Goal: Task Accomplishment & Management: Manage account settings

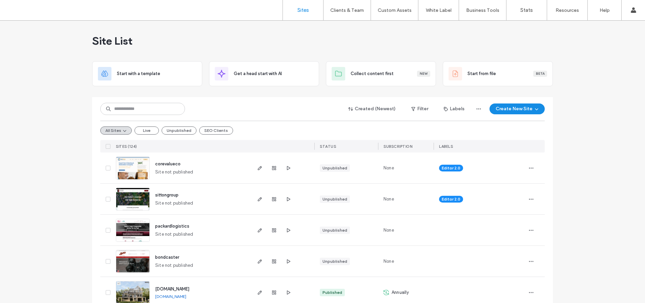
click at [221, 132] on button "SEO Clients" at bounding box center [216, 131] width 34 height 8
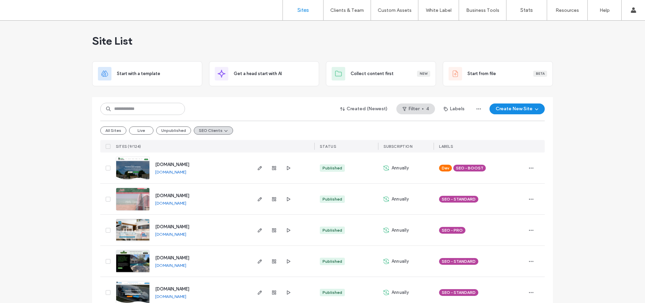
scroll to position [10, 0]
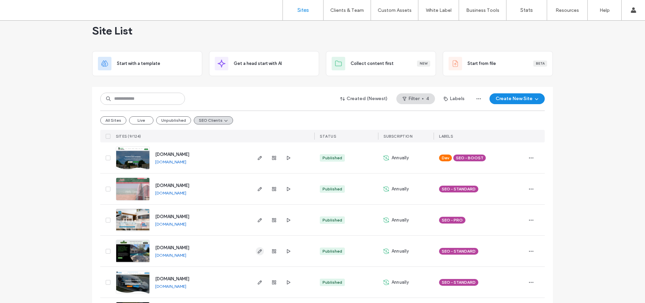
click at [258, 253] on use "button" at bounding box center [260, 251] width 4 height 4
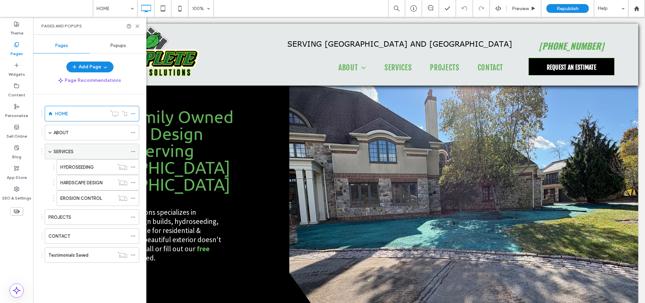
click at [89, 155] on div "SERVICES" at bounding box center [90, 151] width 74 height 15
click at [136, 26] on icon at bounding box center [137, 26] width 5 height 5
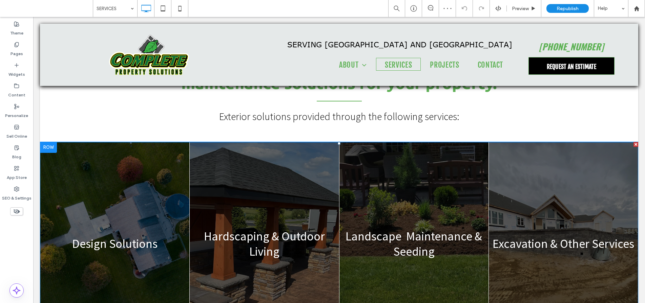
scroll to position [319, 0]
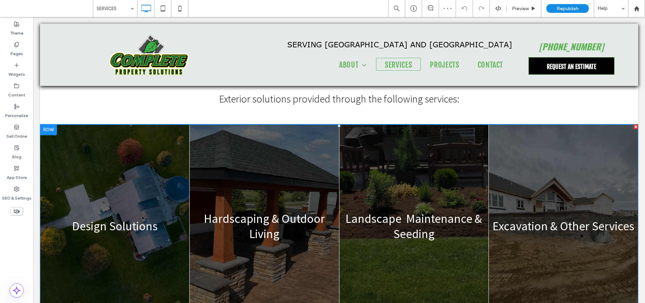
click at [527, 200] on link at bounding box center [562, 226] width 149 height 203
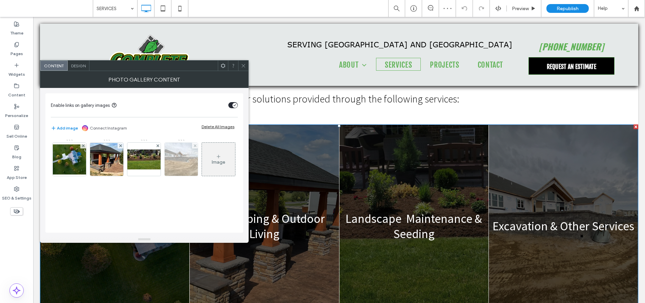
click at [171, 159] on img at bounding box center [181, 159] width 44 height 33
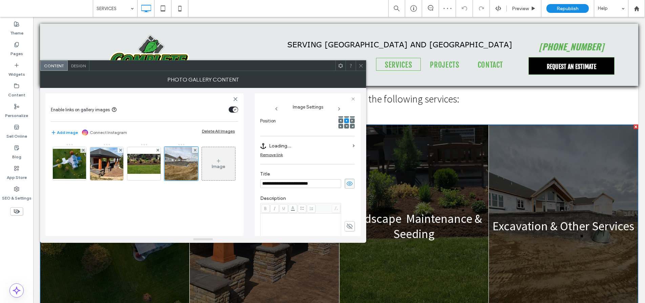
scroll to position [0, 0]
click at [334, 146] on label "Linked to Anchor: SERVICES#Excavation" at bounding box center [313, 146] width 89 height 13
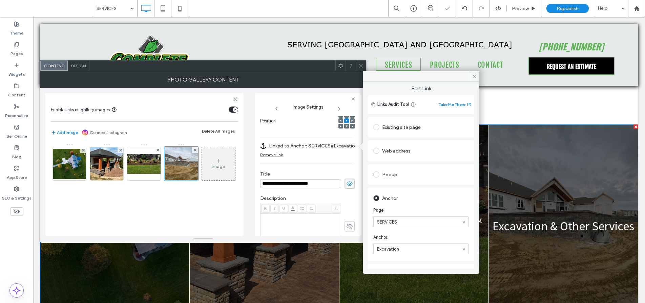
click at [397, 127] on div "Existing site page" at bounding box center [420, 127] width 95 height 11
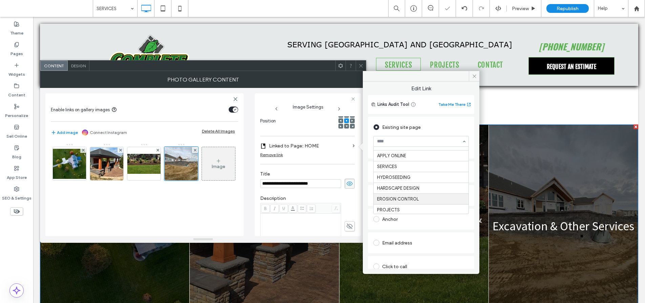
scroll to position [22, 0]
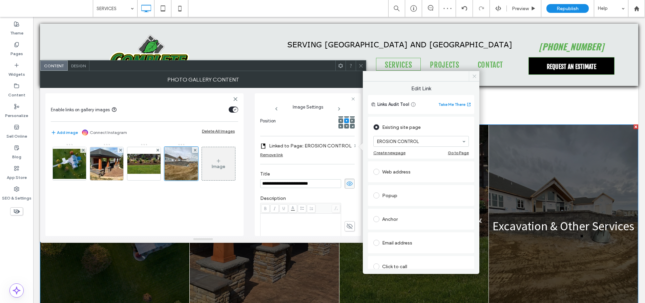
click at [476, 77] on icon at bounding box center [474, 76] width 5 height 5
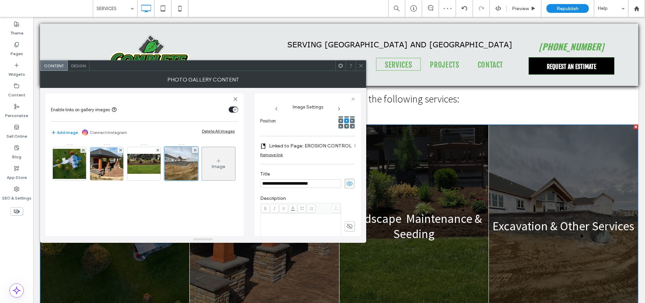
click at [361, 67] on icon at bounding box center [360, 65] width 5 height 5
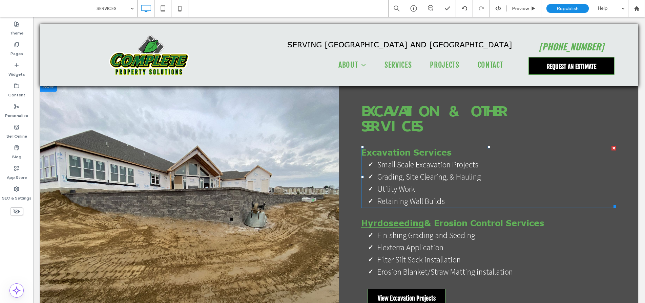
scroll to position [1160, 0]
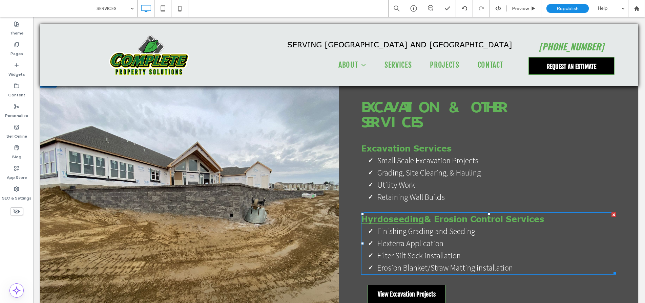
click at [422, 263] on span "Erosion Blanket/Straw Matting installation" at bounding box center [444, 268] width 135 height 10
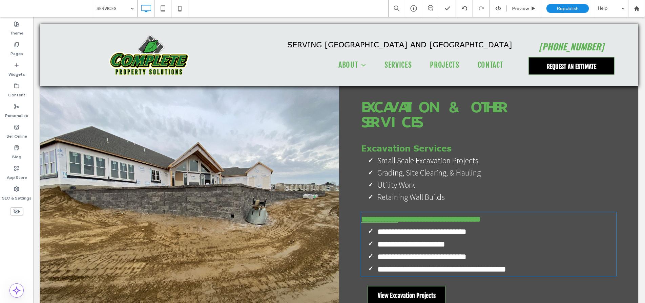
type input "**"
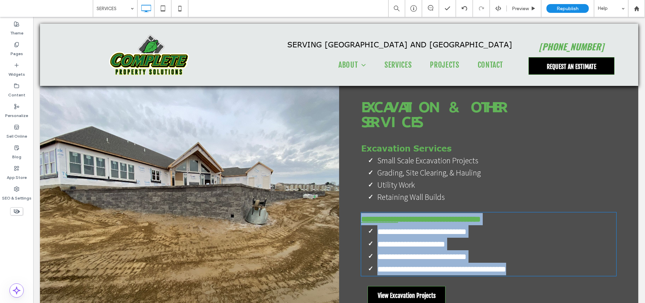
click at [431, 265] on span "**********" at bounding box center [441, 269] width 129 height 8
type input "**********"
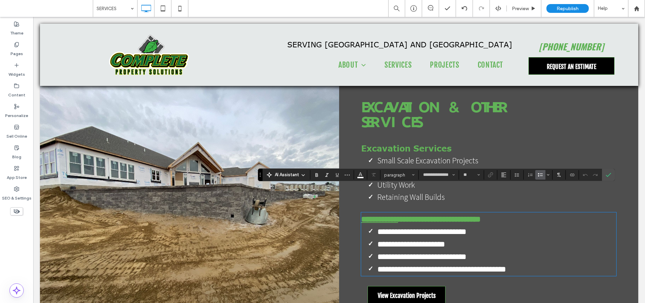
click at [454, 265] on span "**********" at bounding box center [441, 269] width 129 height 8
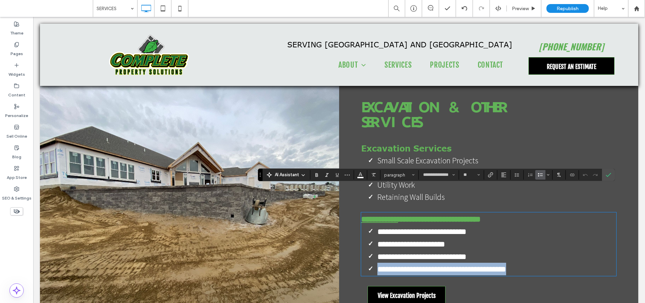
drag, startPoint x: 514, startPoint y: 241, endPoint x: 376, endPoint y: 244, distance: 138.5
click at [377, 263] on li "**********" at bounding box center [496, 269] width 239 height 13
click at [492, 176] on icon "Link" at bounding box center [489, 174] width 5 height 5
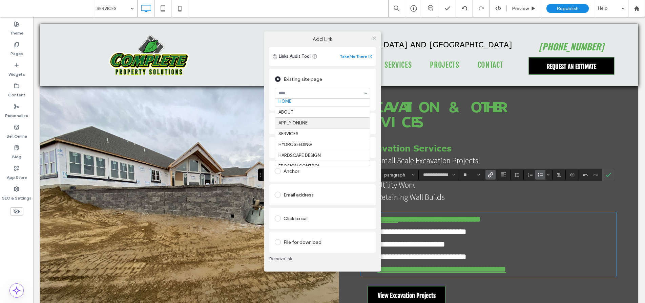
scroll to position [24, 0]
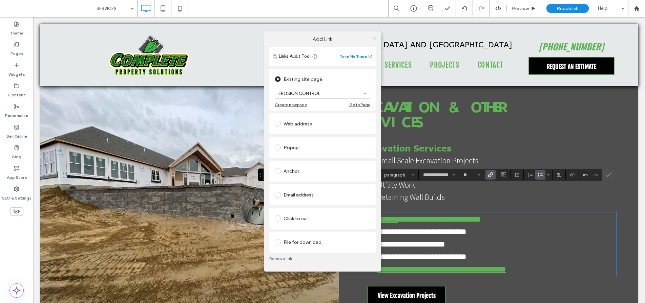
click at [374, 40] on icon at bounding box center [373, 38] width 5 height 5
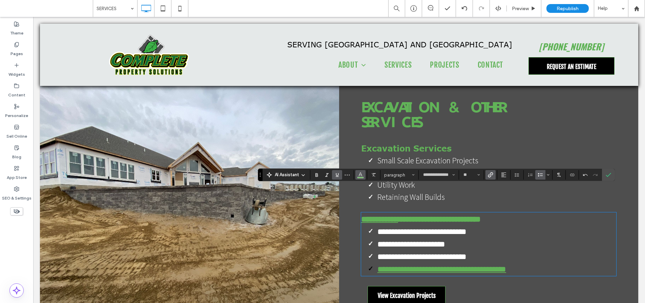
click at [360, 174] on icon "Color" at bounding box center [359, 174] width 5 height 5
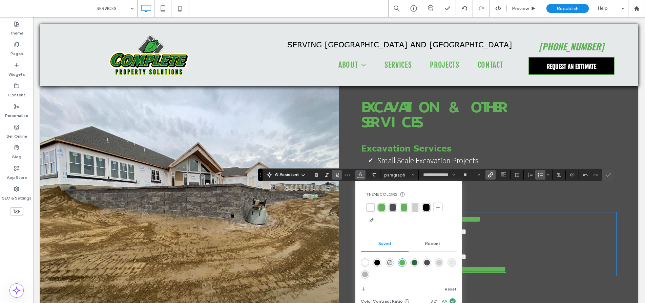
click at [372, 209] on div "rgba(255,255,255,1)" at bounding box center [370, 207] width 6 height 6
click at [608, 178] on span "Confirm" at bounding box center [606, 175] width 3 height 12
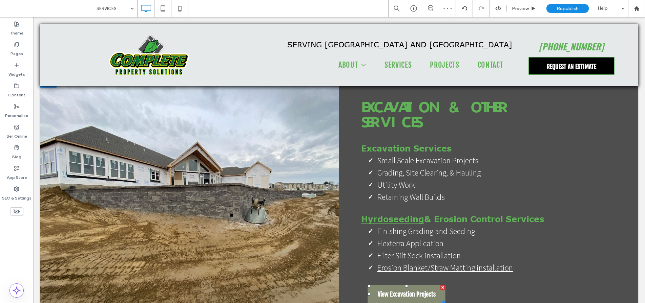
click at [418, 285] on span "View Excavation Projects" at bounding box center [406, 294] width 58 height 18
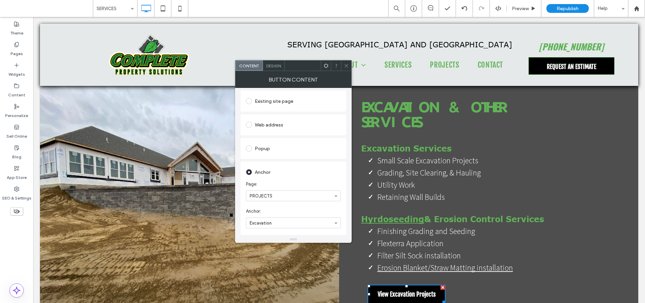
scroll to position [64, 0]
click at [346, 65] on use at bounding box center [345, 65] width 3 height 3
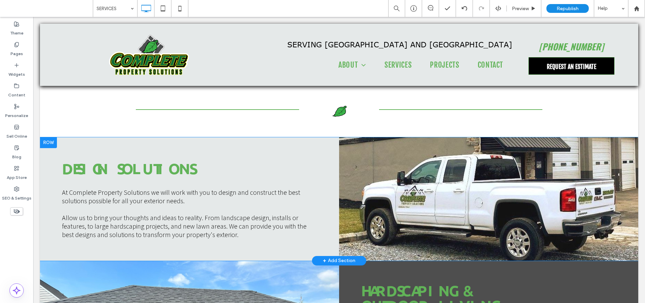
scroll to position [565, 0]
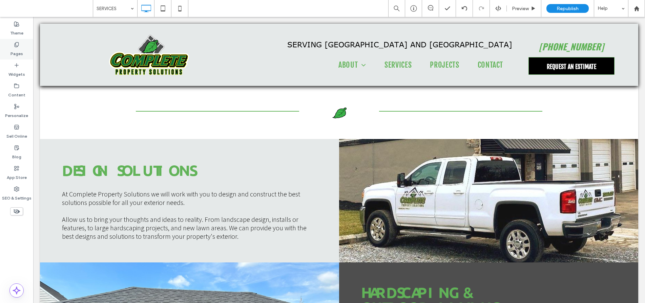
click at [18, 48] on label "Pages" at bounding box center [16, 51] width 13 height 9
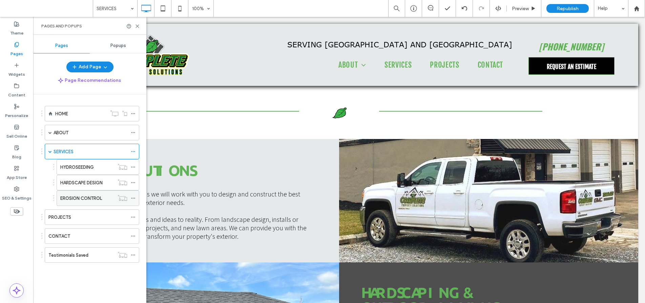
click at [80, 197] on label "EROSION CONTROL" at bounding box center [81, 199] width 42 height 12
click at [132, 198] on icon at bounding box center [133, 198] width 5 height 5
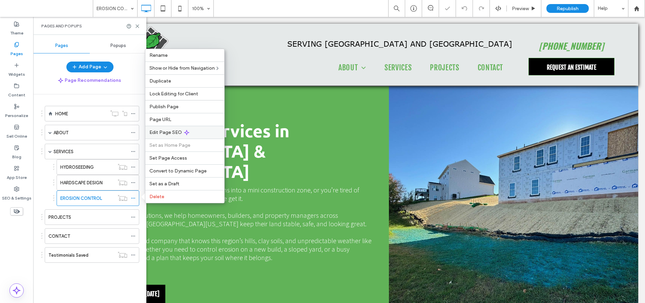
click at [170, 130] on span "Edit Page SEO" at bounding box center [165, 133] width 32 height 6
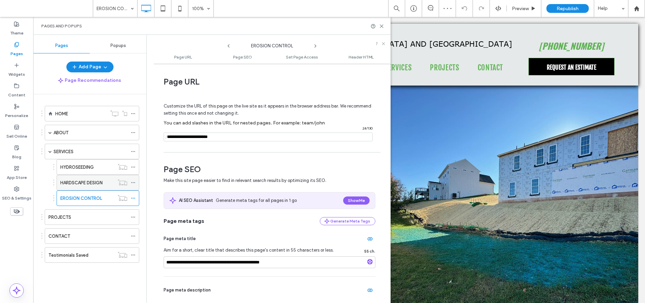
click at [132, 182] on icon at bounding box center [133, 182] width 5 height 5
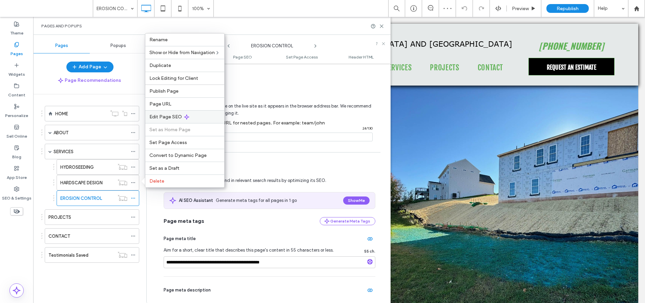
click at [166, 117] on span "Edit Page SEO" at bounding box center [165, 117] width 32 height 6
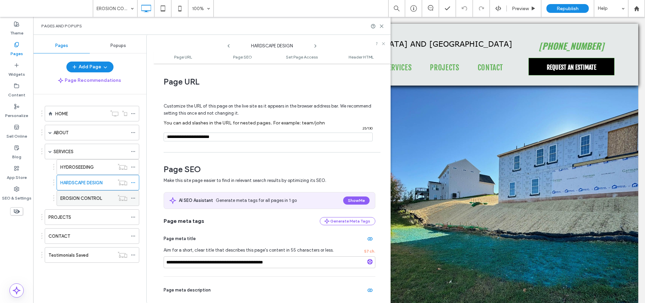
click at [133, 197] on icon at bounding box center [133, 198] width 5 height 5
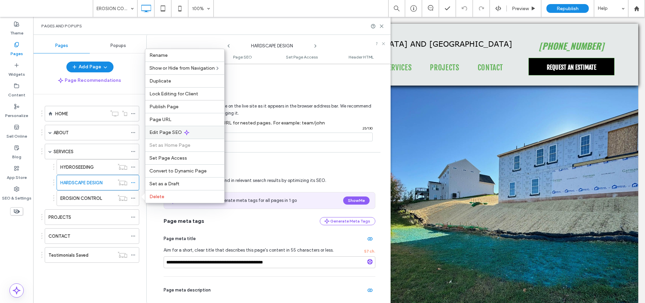
click at [161, 132] on span "Edit Page SEO" at bounding box center [165, 133] width 32 height 6
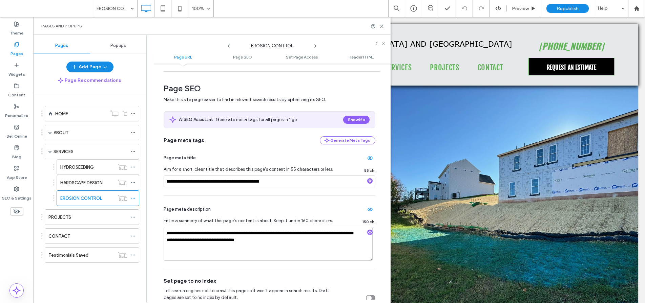
scroll to position [131, 0]
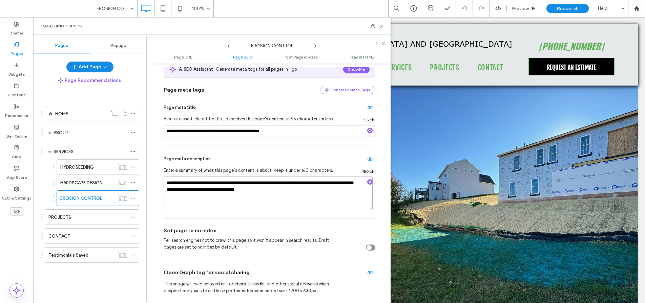
click at [224, 200] on textarea "**********" at bounding box center [268, 194] width 209 height 34
click at [281, 190] on textarea "**********" at bounding box center [268, 194] width 209 height 34
click at [268, 183] on textarea "**********" at bounding box center [268, 194] width 209 height 34
click at [259, 195] on textarea "**********" at bounding box center [268, 194] width 209 height 34
click at [267, 191] on textarea "**********" at bounding box center [268, 194] width 209 height 34
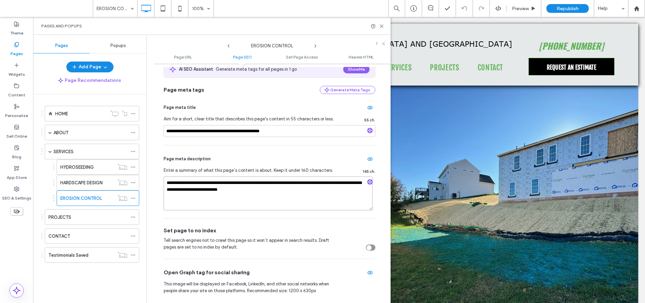
click at [250, 192] on textarea "**********" at bounding box center [268, 194] width 209 height 34
click at [268, 190] on textarea "**********" at bounding box center [268, 194] width 209 height 34
drag, startPoint x: 258, startPoint y: 192, endPoint x: 250, endPoint y: 192, distance: 7.4
click at [250, 192] on textarea "**********" at bounding box center [268, 194] width 209 height 34
type textarea "**********"
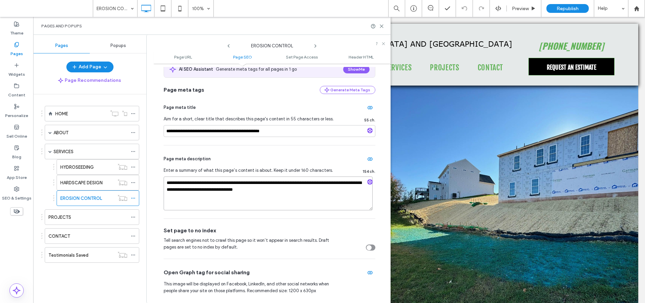
click at [266, 197] on textarea "**********" at bounding box center [268, 194] width 209 height 34
click at [287, 128] on input "**********" at bounding box center [270, 131] width 212 height 12
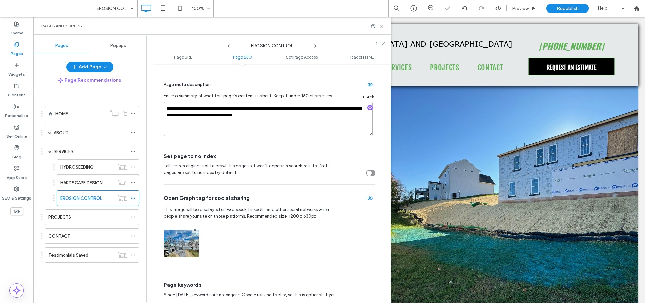
scroll to position [296, 0]
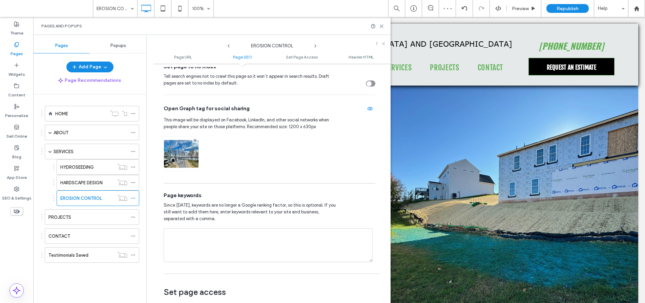
click at [185, 159] on img at bounding box center [181, 163] width 35 height 46
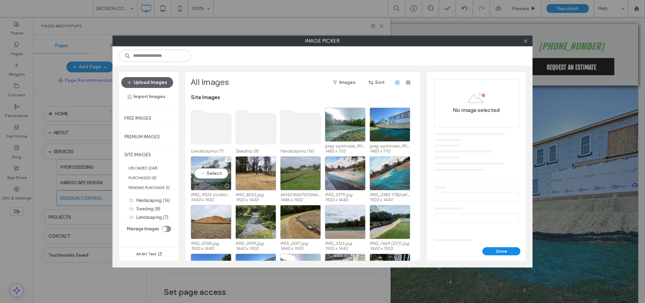
click at [219, 173] on div "Select" at bounding box center [211, 173] width 41 height 34
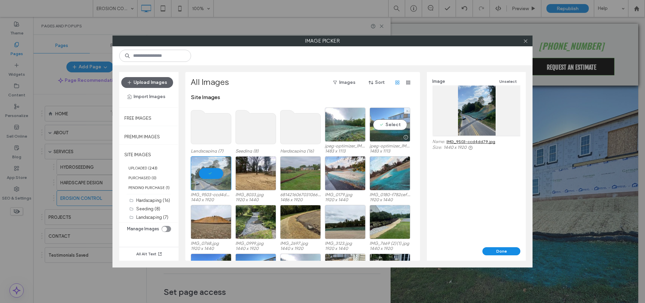
click at [387, 127] on div "Select" at bounding box center [389, 125] width 41 height 34
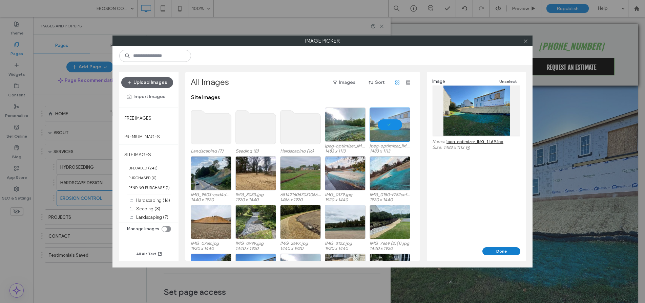
click at [498, 253] on button "Done" at bounding box center [501, 251] width 38 height 8
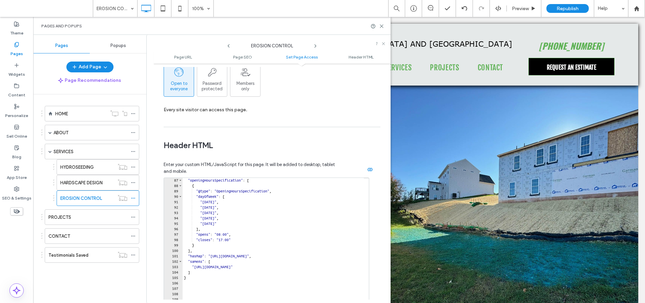
scroll to position [625, 0]
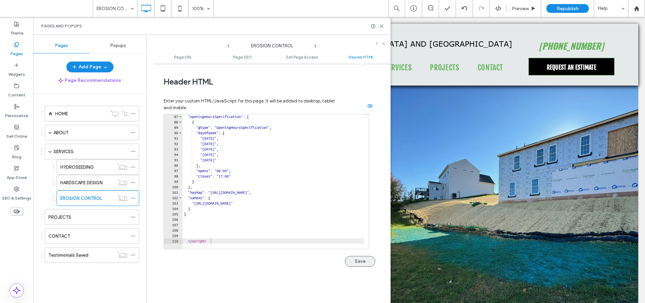
click at [353, 260] on button "Save" at bounding box center [360, 261] width 30 height 11
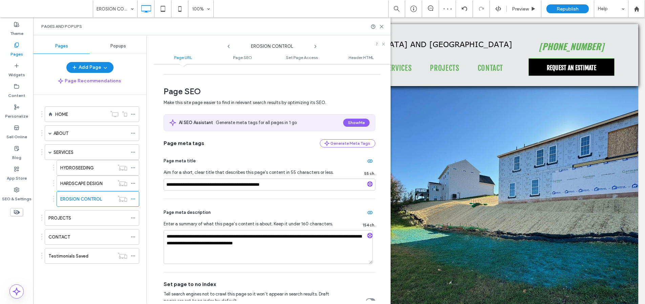
scroll to position [0, 0]
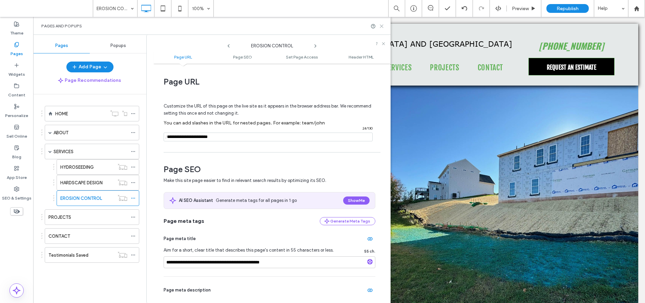
click at [382, 26] on use at bounding box center [381, 26] width 3 height 3
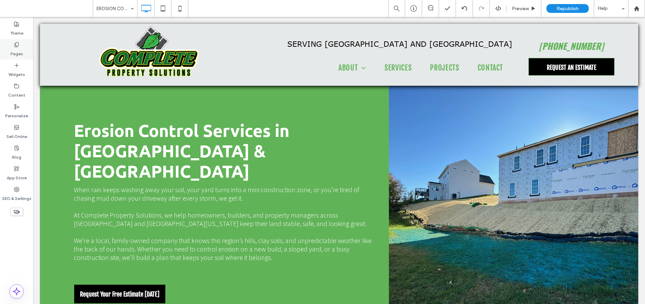
click at [19, 47] on label "Pages" at bounding box center [16, 51] width 13 height 9
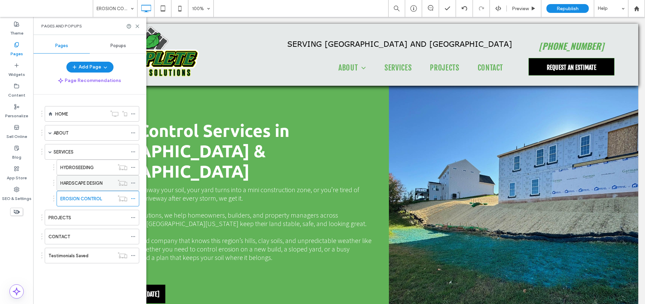
click at [68, 185] on label "HARDSCAPE DESIGN" at bounding box center [81, 183] width 42 height 12
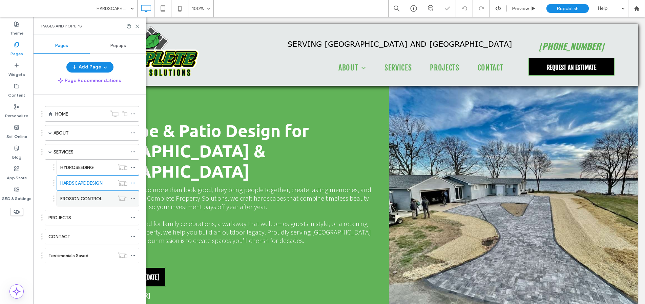
click at [87, 196] on label "EROSION CONTROL" at bounding box center [81, 199] width 42 height 12
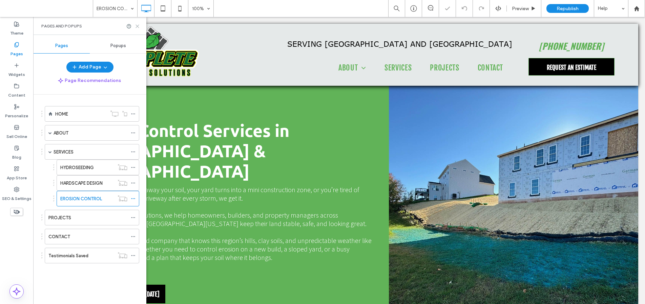
click at [138, 25] on use at bounding box center [137, 26] width 3 height 3
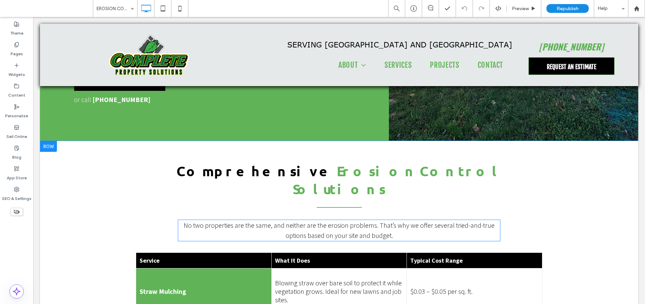
scroll to position [213, 0]
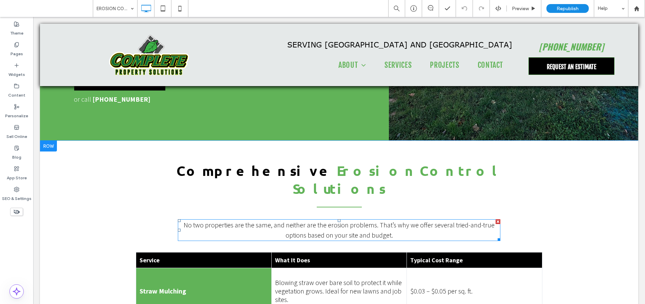
click at [381, 220] on p "No two properties are the same, and neither are the erosion problems. That’s wh…" at bounding box center [339, 230] width 322 height 20
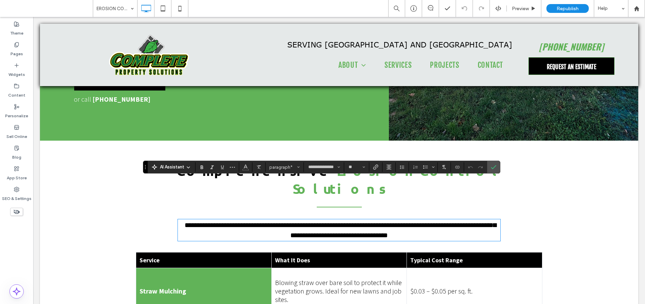
click at [377, 221] on span "**********" at bounding box center [339, 229] width 311 height 17
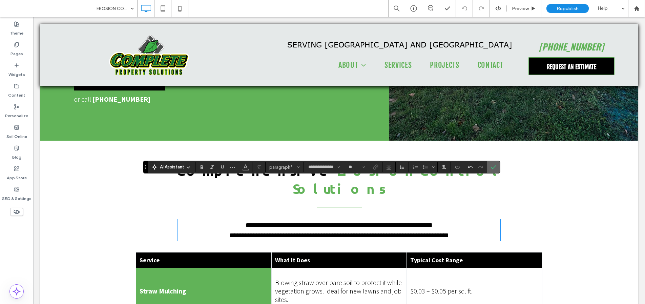
drag, startPoint x: 491, startPoint y: 165, endPoint x: 433, endPoint y: 159, distance: 58.8
click at [491, 165] on icon "Confirm" at bounding box center [493, 166] width 5 height 5
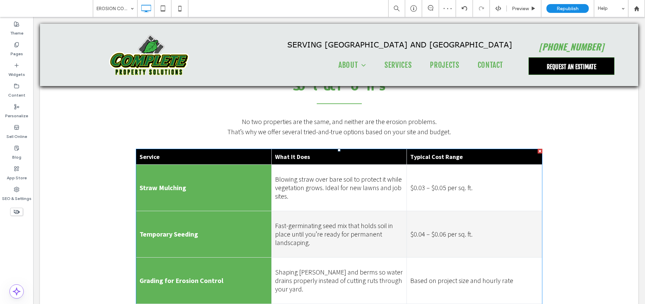
scroll to position [316, 0]
click at [301, 149] on th "What It Does" at bounding box center [338, 157] width 135 height 16
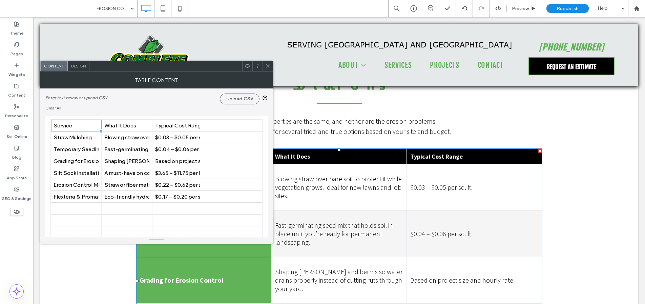
click at [79, 67] on span "Design" at bounding box center [78, 65] width 15 height 5
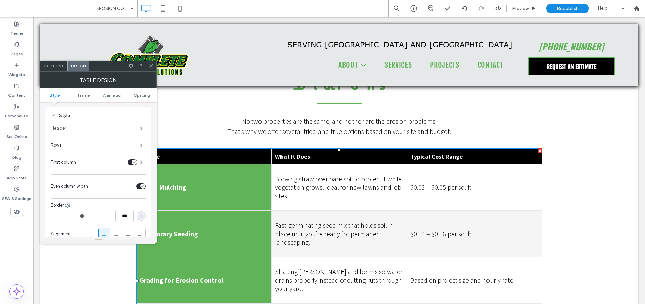
click at [89, 128] on label "Header" at bounding box center [95, 129] width 89 height 14
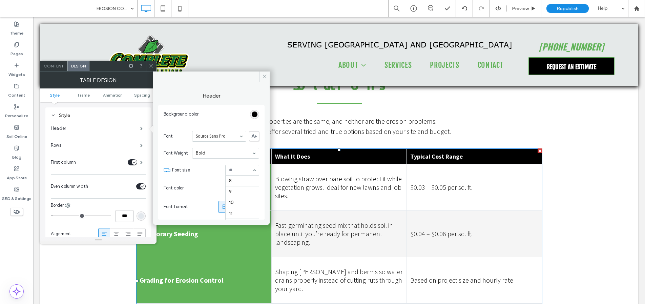
scroll to position [76, 0]
type input "**"
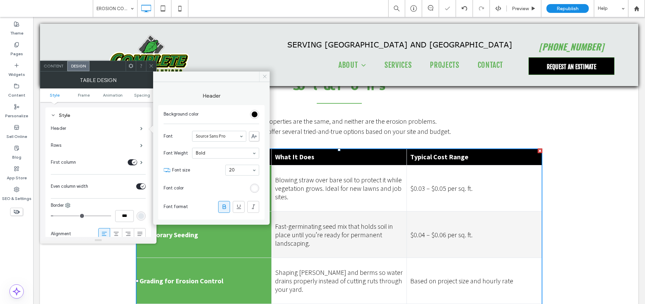
click at [264, 77] on icon at bounding box center [264, 76] width 5 height 5
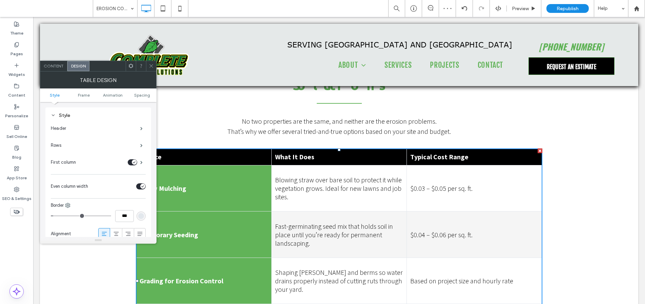
click at [153, 67] on use at bounding box center [150, 65] width 3 height 3
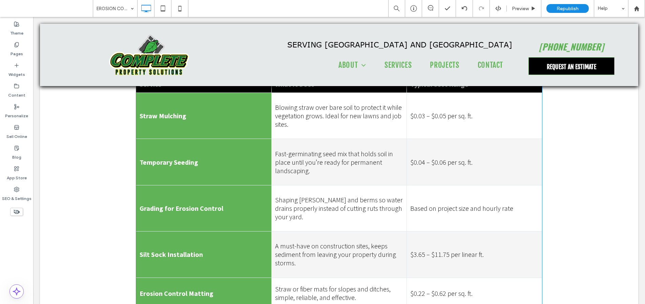
scroll to position [307, 0]
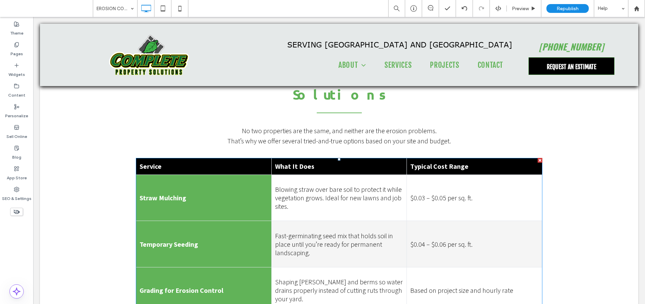
click at [425, 174] on td "$0.03 – $0.05 per sq. ft." at bounding box center [474, 197] width 135 height 46
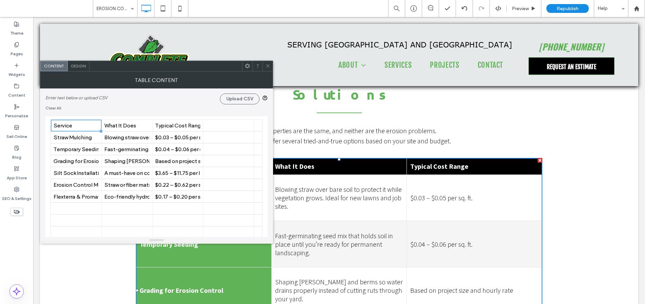
click at [82, 67] on span "Design" at bounding box center [78, 65] width 15 height 5
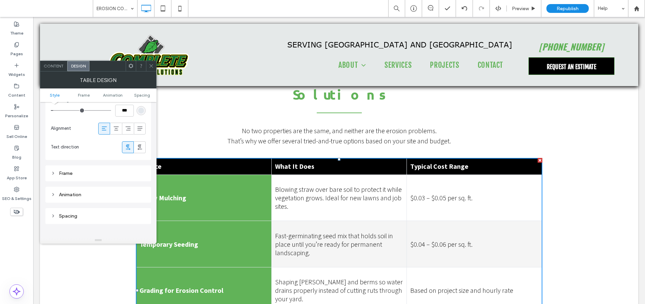
scroll to position [116, 0]
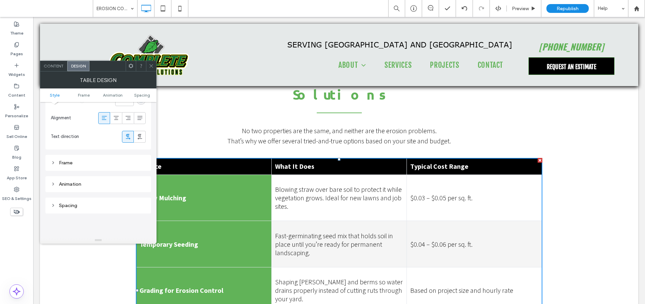
click at [150, 66] on icon at bounding box center [151, 65] width 5 height 5
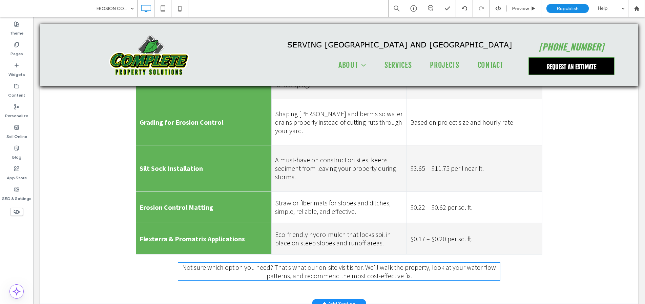
scroll to position [493, 0]
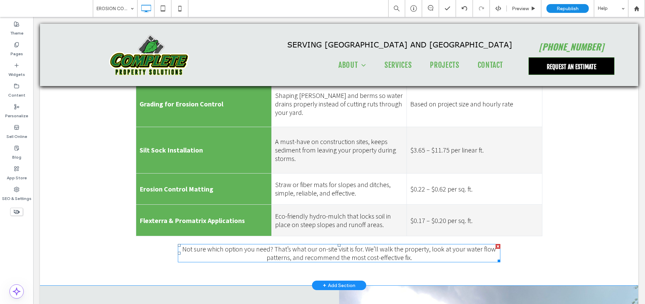
click at [292, 244] on span "Not sure which option you need? That’s what our on-site visit is for. We’ll wal…" at bounding box center [338, 252] width 313 height 17
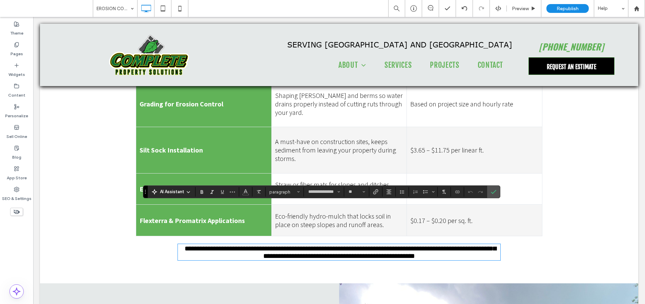
click at [273, 245] on span "**********" at bounding box center [339, 252] width 311 height 14
drag, startPoint x: 269, startPoint y: 208, endPoint x: 182, endPoint y: 206, distance: 86.3
click at [184, 245] on span "**********" at bounding box center [339, 252] width 311 height 14
click at [203, 189] on icon "Bold" at bounding box center [201, 191] width 5 height 5
click at [317, 245] on span "**********" at bounding box center [382, 252] width 233 height 14
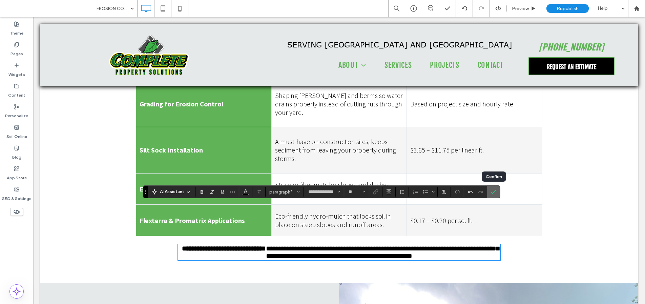
click at [493, 192] on icon "Confirm" at bounding box center [493, 191] width 5 height 5
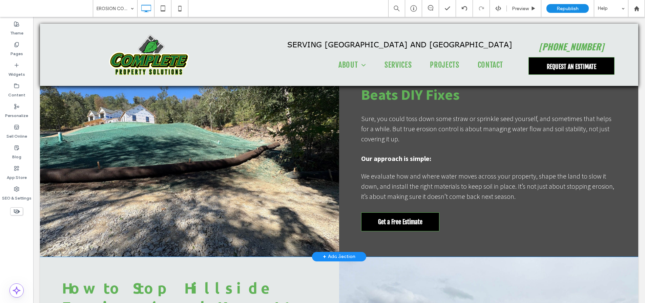
scroll to position [998, 0]
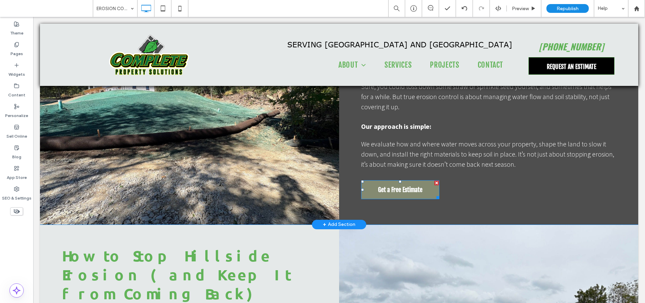
click at [387, 181] on span "Get a Free Estimate" at bounding box center [400, 190] width 44 height 18
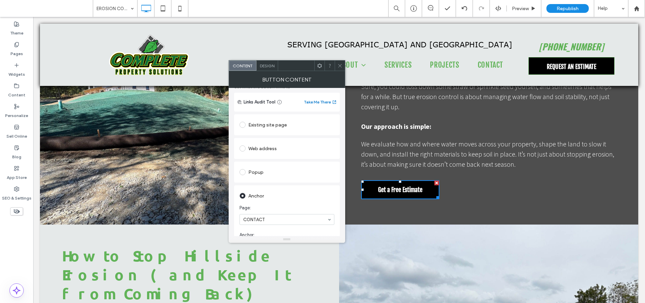
scroll to position [46, 0]
click at [338, 66] on icon at bounding box center [339, 65] width 5 height 5
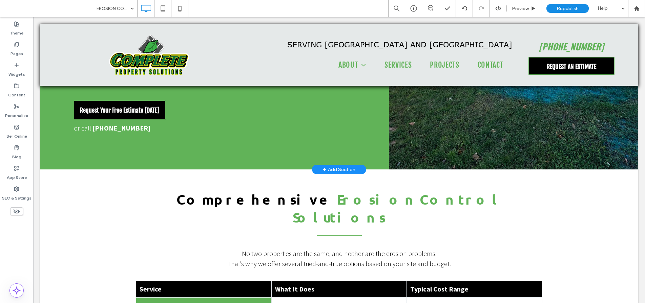
scroll to position [146, 0]
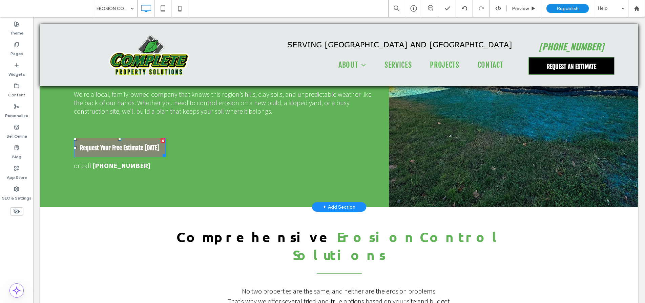
click at [131, 139] on span "Request Your Free Estimate Today" at bounding box center [120, 148] width 80 height 18
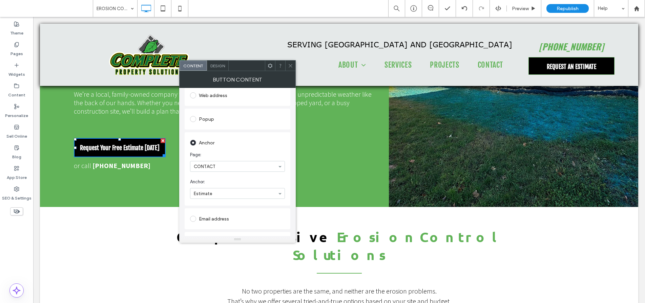
scroll to position [139, 0]
click at [290, 66] on icon at bounding box center [290, 65] width 5 height 5
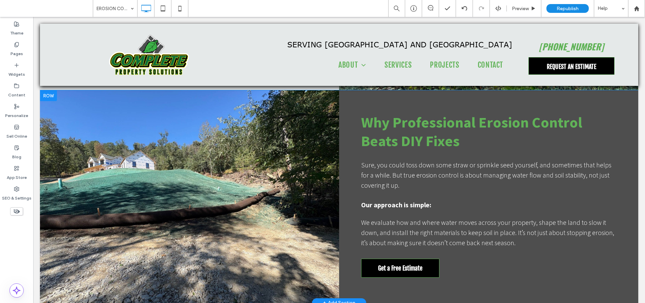
scroll to position [975, 0]
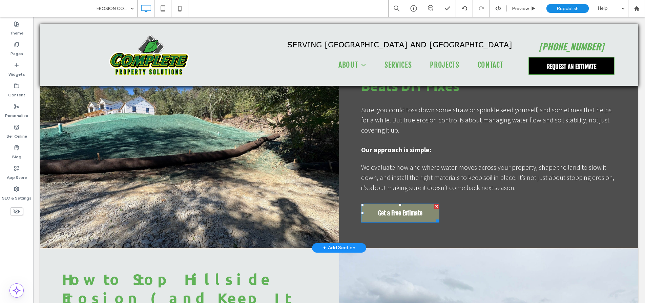
click at [386, 204] on span "Get a Free Estimate" at bounding box center [400, 213] width 44 height 18
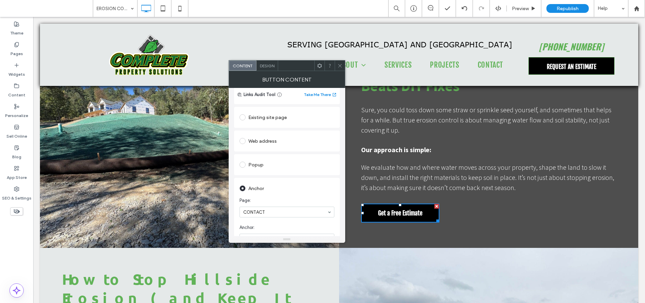
scroll to position [87, 0]
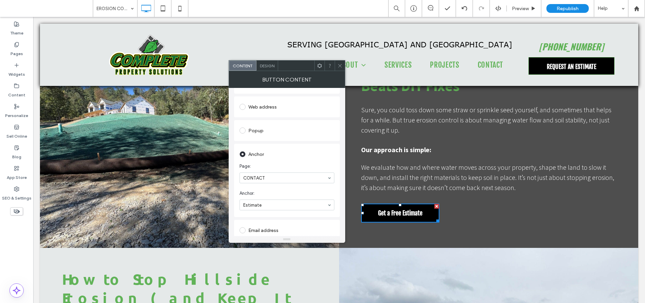
click at [338, 66] on icon at bounding box center [339, 65] width 5 height 5
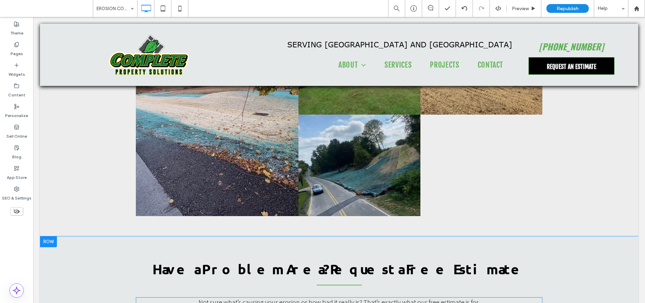
scroll to position [1718, 0]
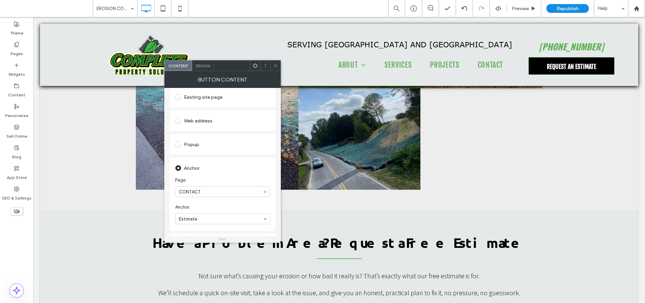
scroll to position [97, 0]
click at [274, 66] on icon at bounding box center [275, 65] width 5 height 5
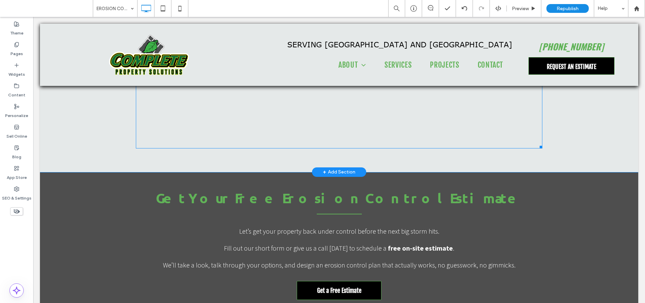
scroll to position [2504, 0]
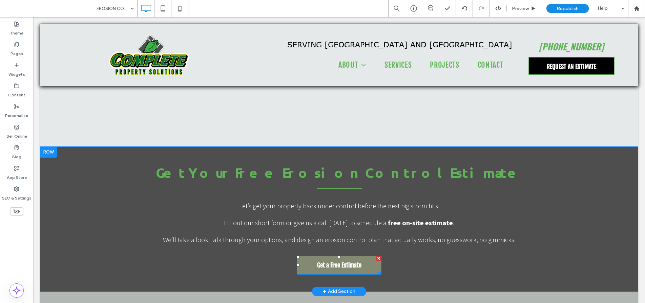
click at [300, 256] on link "Get a Free Estimate" at bounding box center [339, 265] width 85 height 19
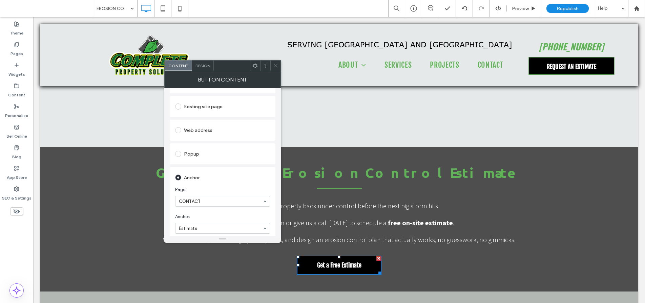
scroll to position [128, 0]
click at [274, 66] on icon at bounding box center [275, 65] width 5 height 5
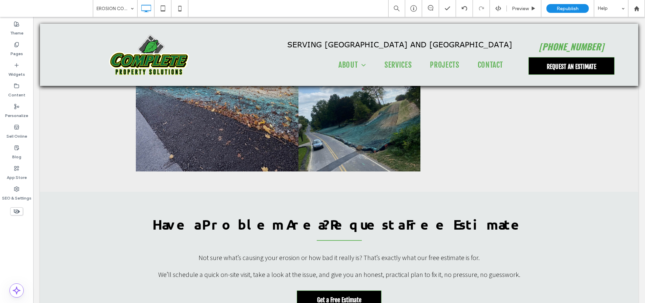
scroll to position [1731, 0]
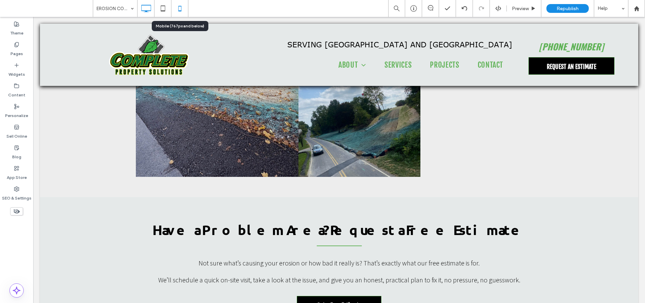
click at [182, 8] on icon at bounding box center [180, 9] width 14 height 14
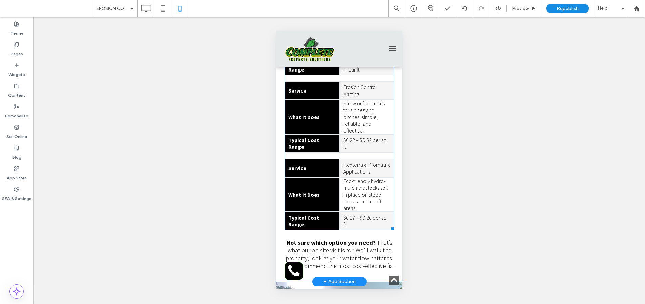
scroll to position [796, 0]
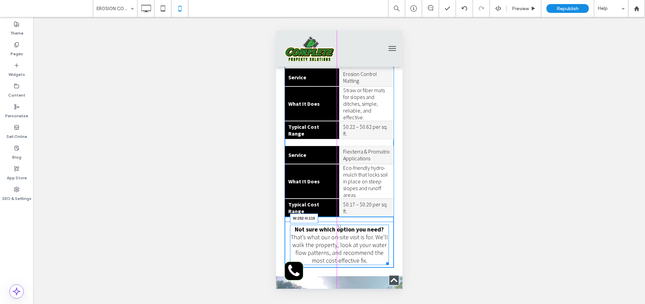
drag, startPoint x: 387, startPoint y: 247, endPoint x: 382, endPoint y: 247, distance: 5.1
click at [383, 260] on div at bounding box center [385, 262] width 5 height 5
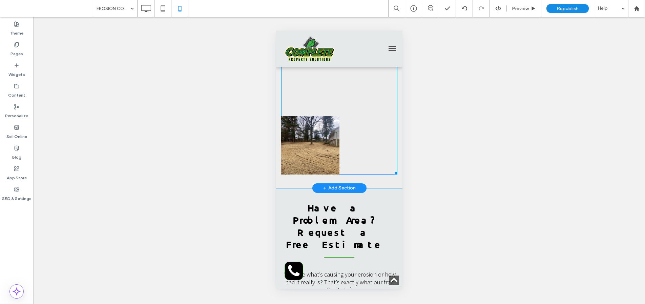
scroll to position [2376, 0]
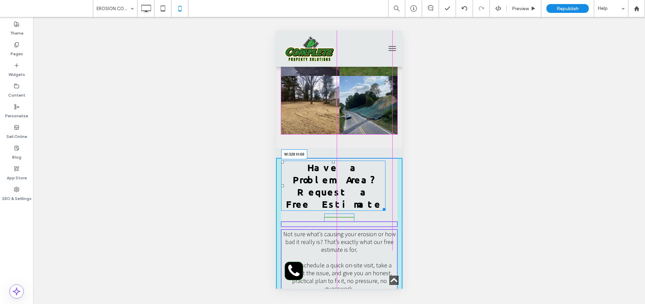
drag, startPoint x: 383, startPoint y: 160, endPoint x: 390, endPoint y: 160, distance: 7.8
click at [390, 160] on div "Have a Problem Area? Request a Free Estimate W:328 H:68 Not sure what’s causing…" at bounding box center [339, 242] width 126 height 168
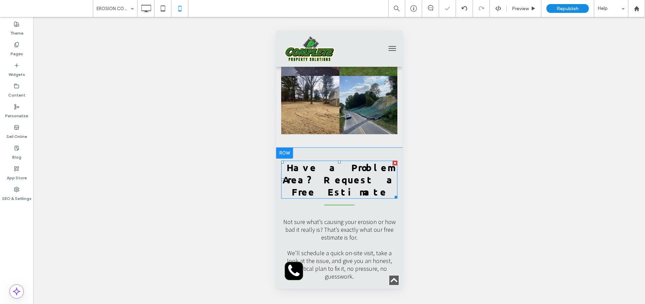
click at [354, 161] on span "Have a Problem Area? Request a Free Estimate" at bounding box center [338, 179] width 113 height 36
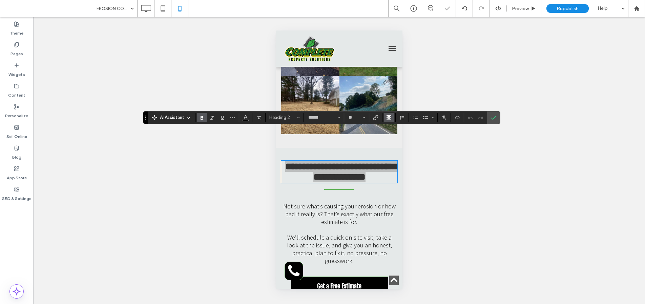
click at [388, 116] on use "Alignment" at bounding box center [388, 117] width 5 height 5
click at [391, 136] on icon "ui.textEditor.alignment.center" at bounding box center [393, 137] width 5 height 5
click at [494, 117] on use "Confirm" at bounding box center [493, 117] width 5 height 4
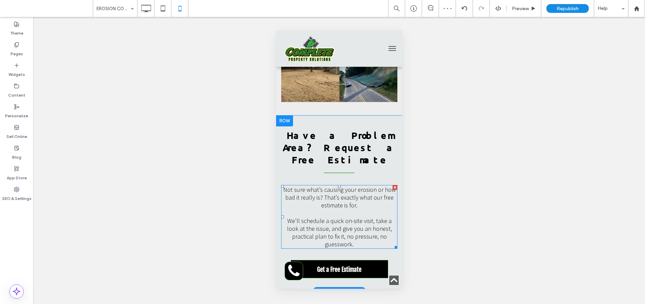
scroll to position [2421, 0]
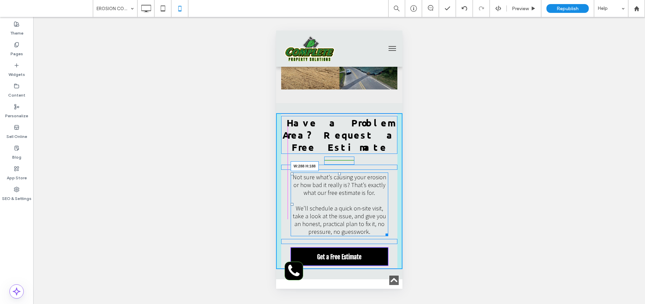
drag, startPoint x: 388, startPoint y: 188, endPoint x: 382, endPoint y: 185, distance: 6.2
click at [383, 231] on div at bounding box center [385, 233] width 5 height 5
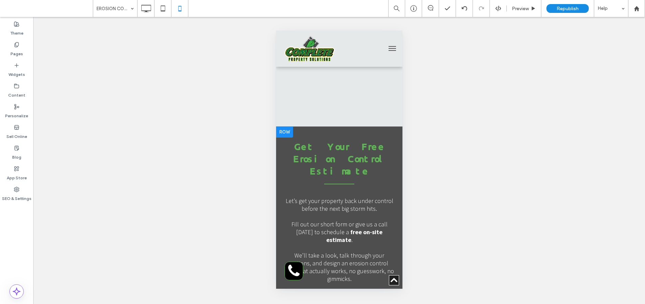
scroll to position [3419, 0]
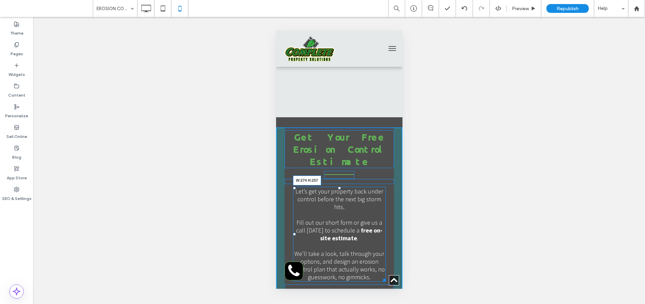
drag, startPoint x: 384, startPoint y: 146, endPoint x: 378, endPoint y: 145, distance: 5.9
click at [380, 276] on div at bounding box center [382, 278] width 5 height 5
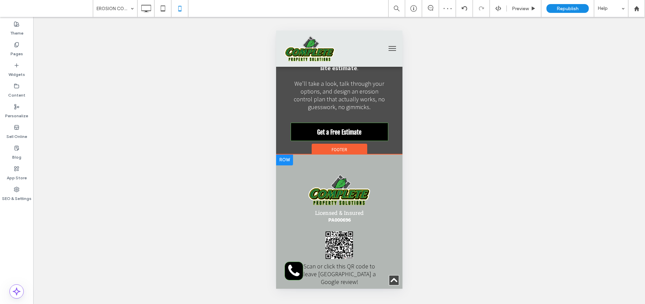
scroll to position [3682, 0]
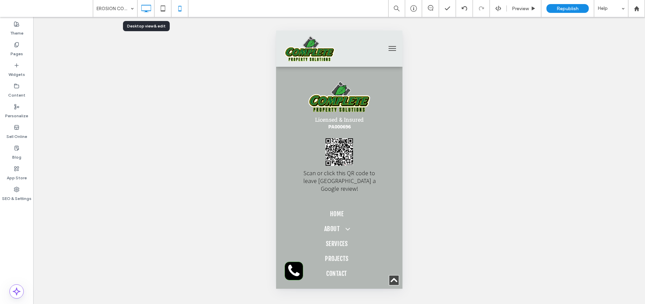
click at [148, 10] on icon at bounding box center [146, 9] width 14 height 14
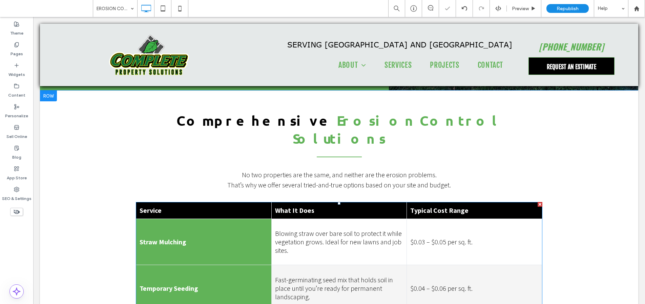
scroll to position [259, 0]
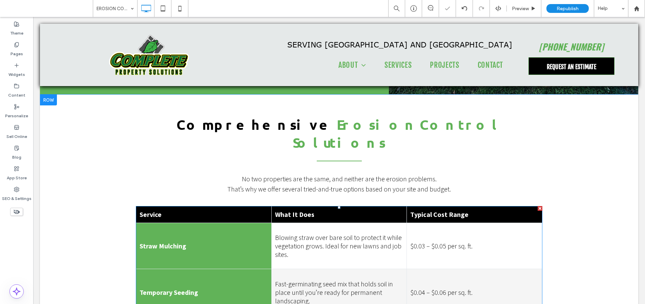
click at [243, 206] on th "Service" at bounding box center [203, 214] width 135 height 17
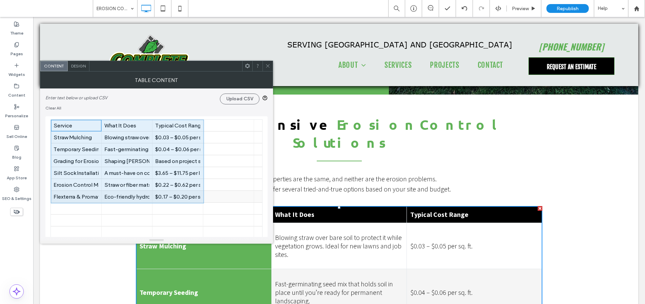
drag, startPoint x: 79, startPoint y: 126, endPoint x: 176, endPoint y: 196, distance: 119.8
click at [268, 65] on use at bounding box center [267, 65] width 3 height 3
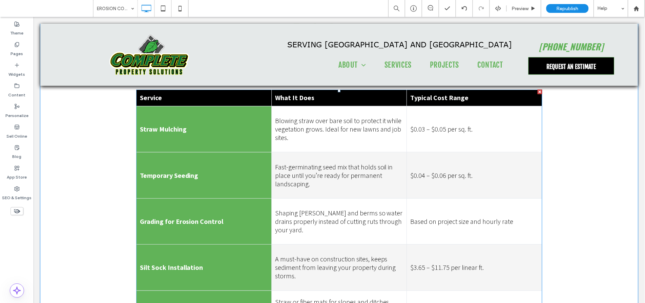
scroll to position [376, 0]
